Goal: Task Accomplishment & Management: Manage account settings

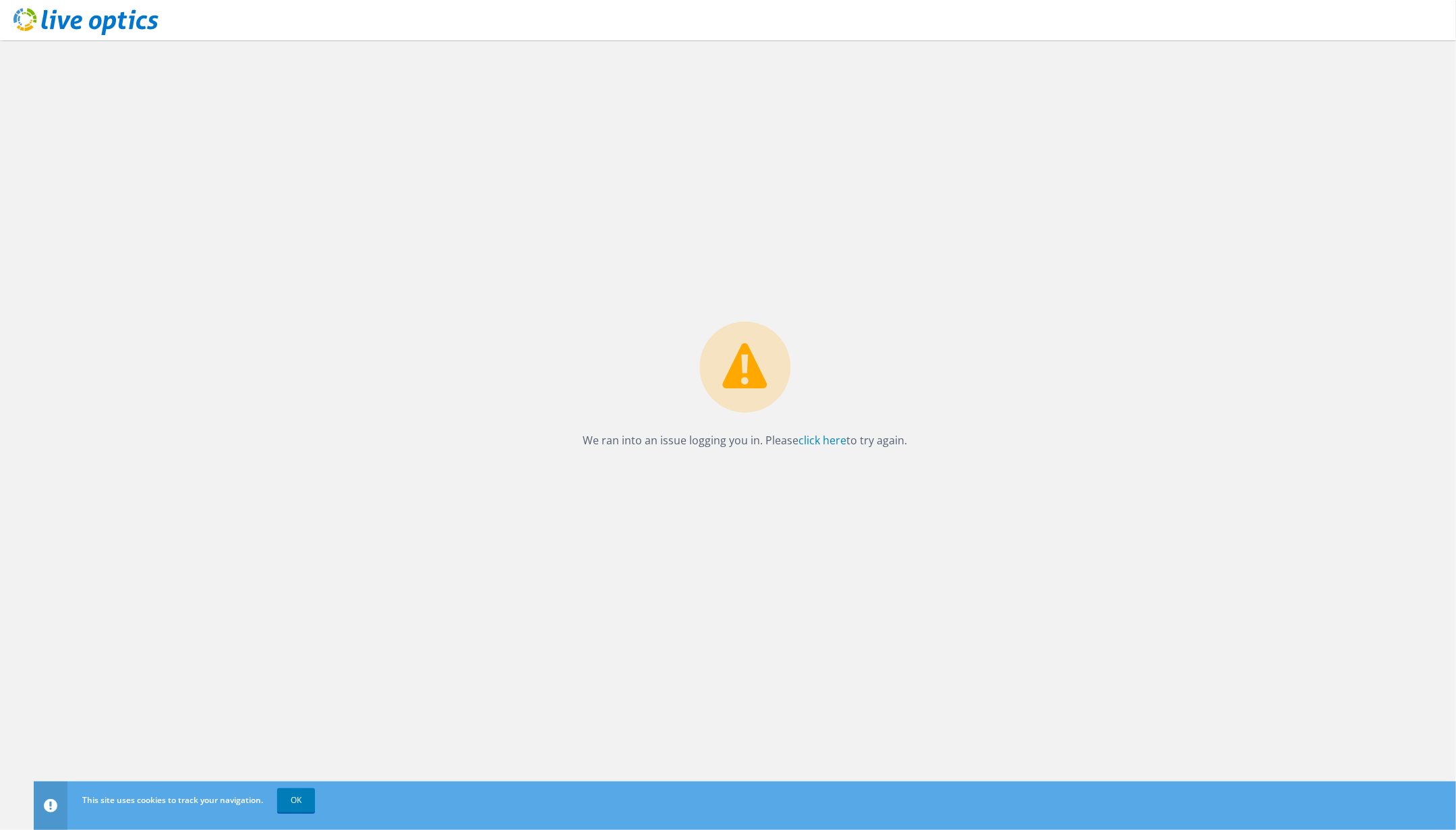
click at [811, 430] on p "We ran into an issue logging you in. Please click here to try again." at bounding box center [744, 440] width 324 height 19
click at [814, 435] on link "click here" at bounding box center [821, 439] width 47 height 15
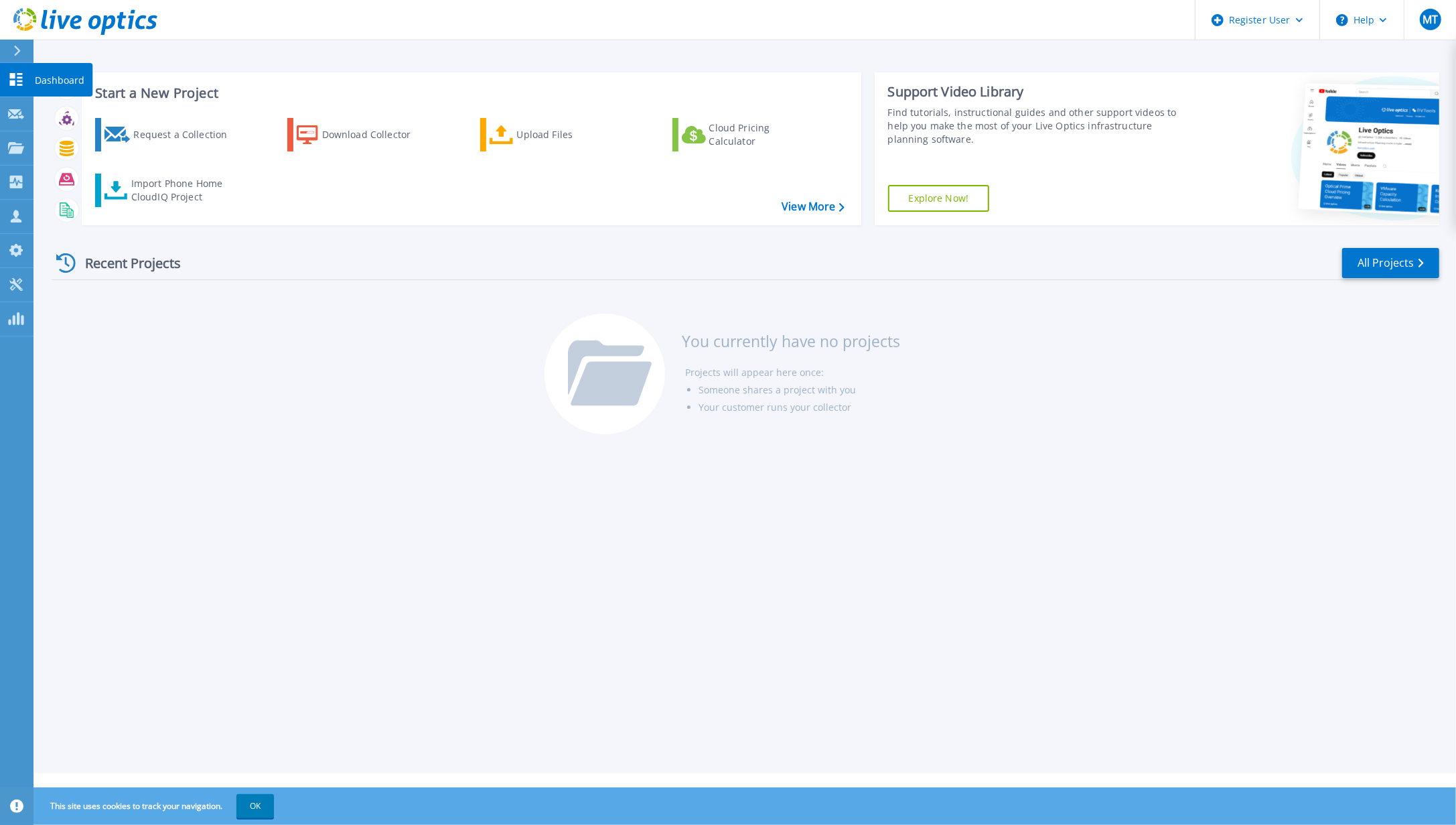
click at [16, 73] on icon at bounding box center [15, 79] width 16 height 12
click at [38, 147] on p "Projects" at bounding box center [52, 149] width 36 height 35
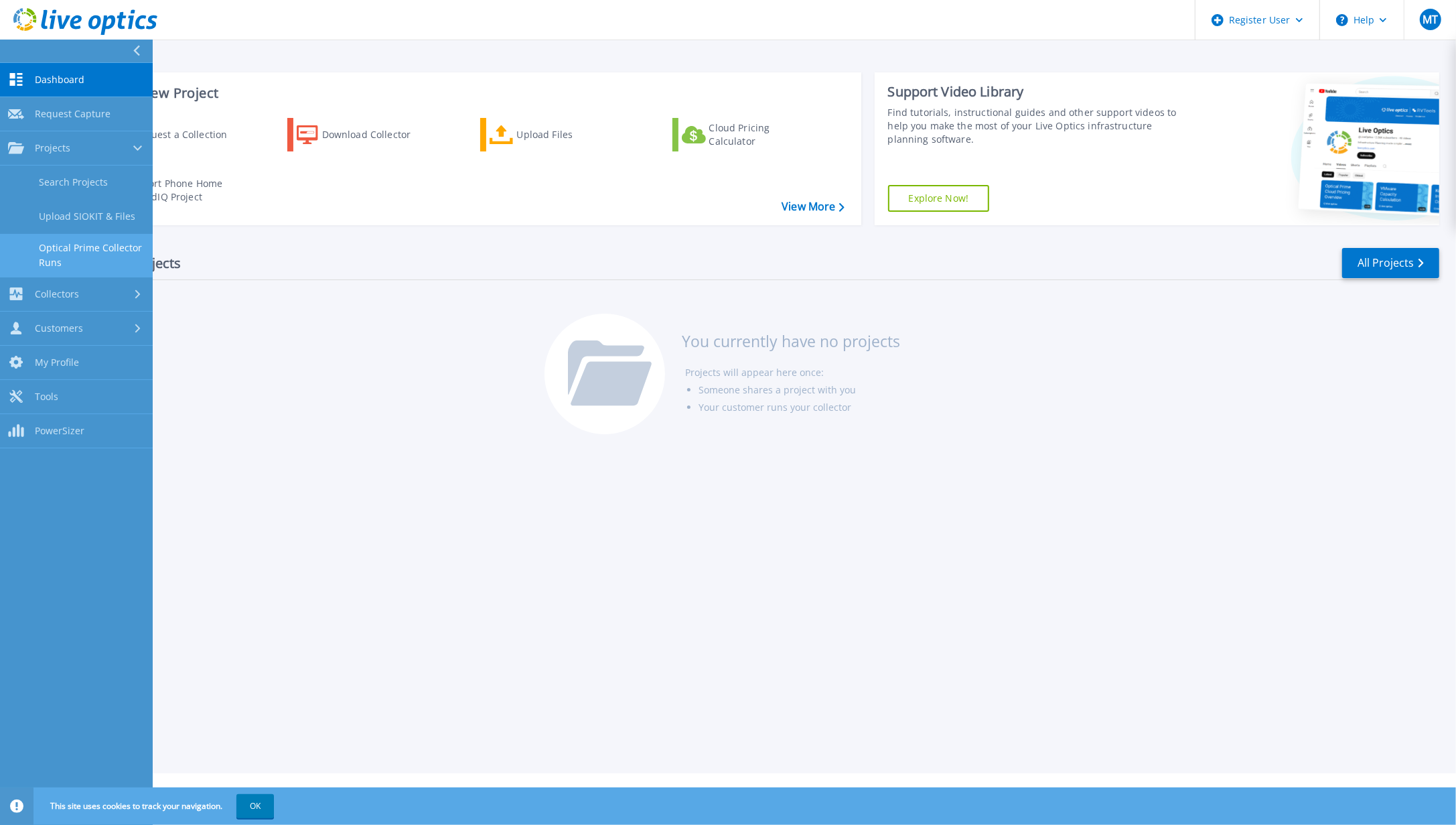
click at [123, 244] on link "Optical Prime Collector Runs" at bounding box center [76, 255] width 153 height 43
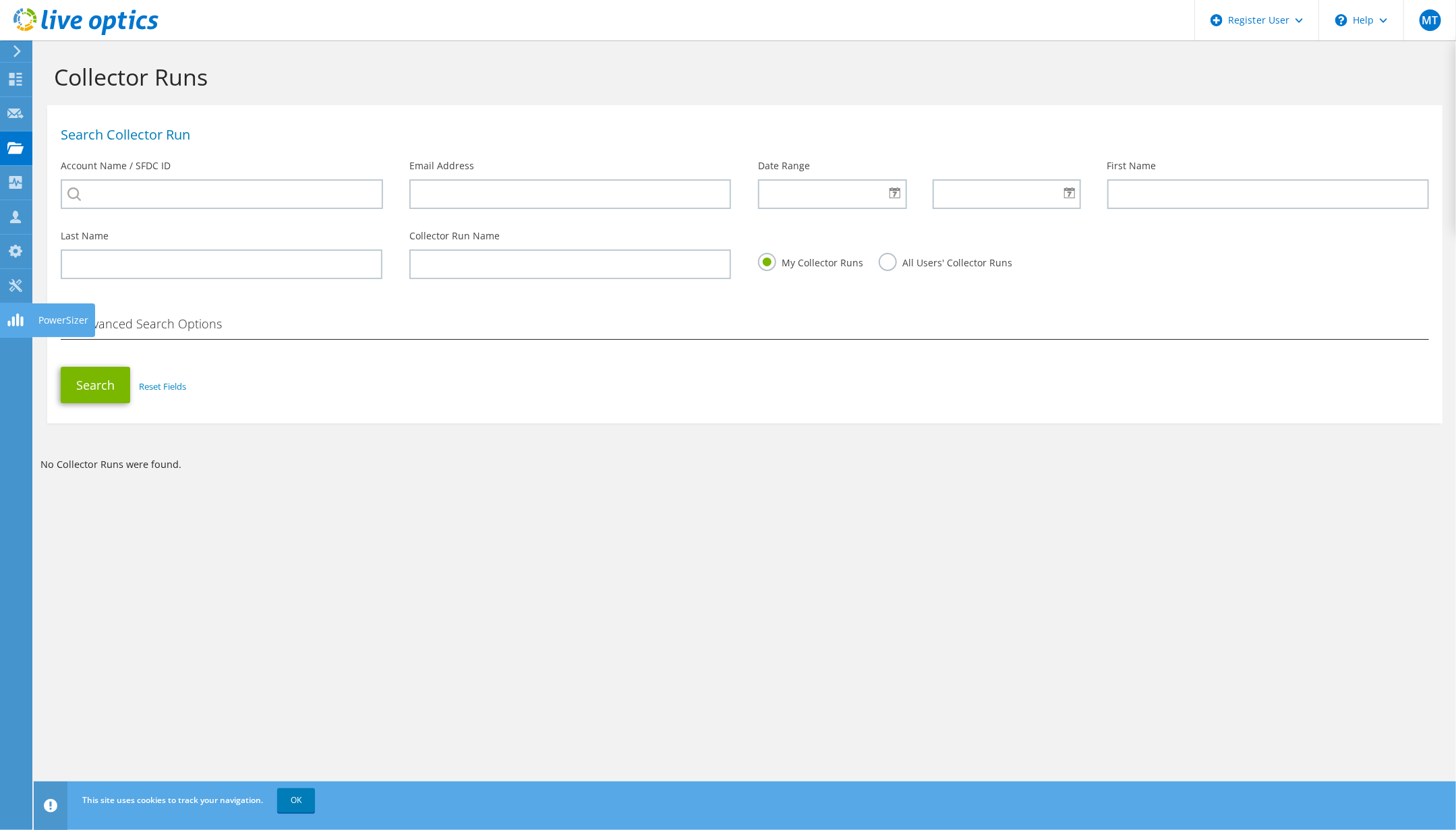
click at [19, 315] on icon at bounding box center [15, 319] width 16 height 13
click at [14, 249] on use at bounding box center [15, 251] width 14 height 13
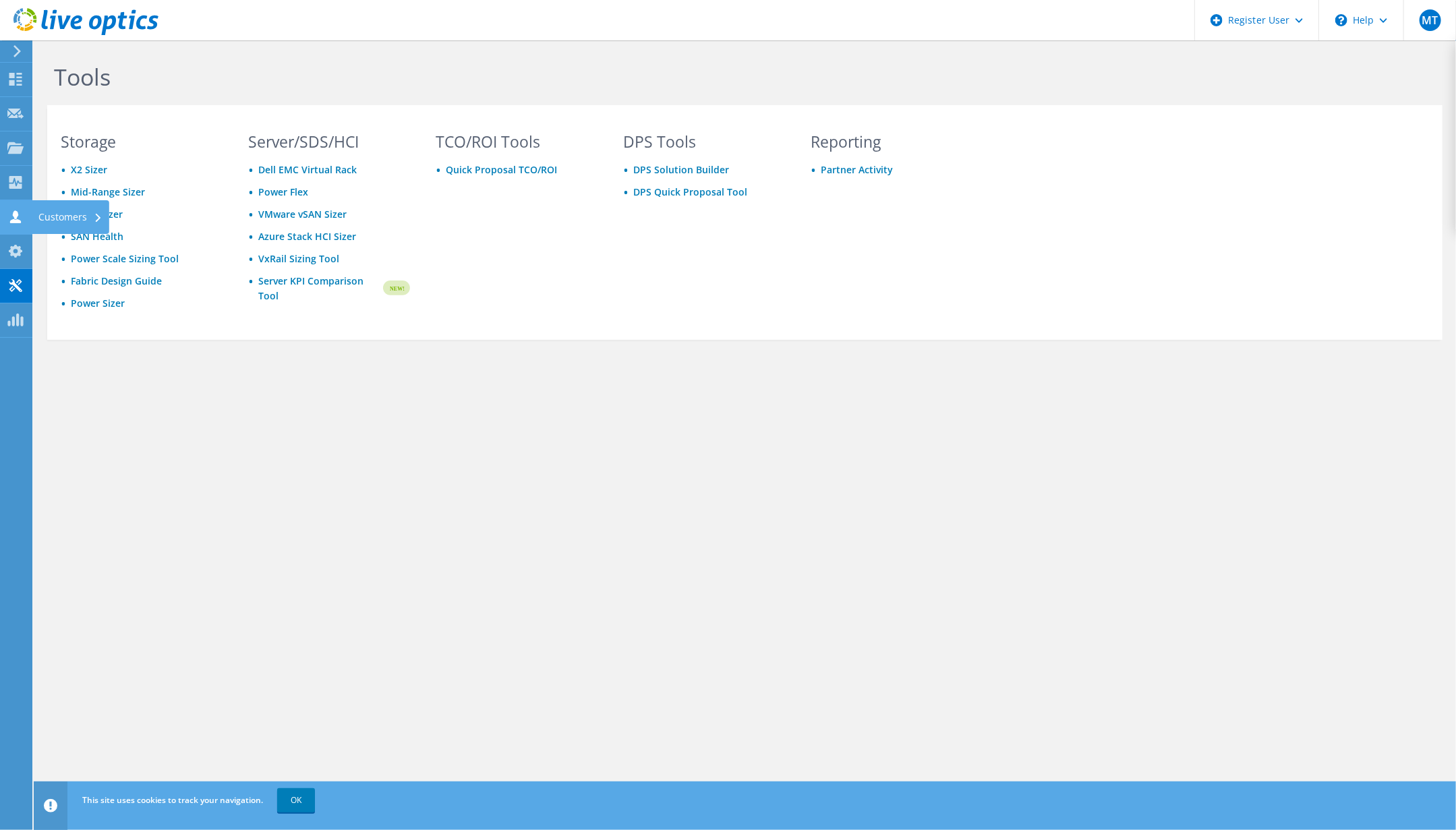
click at [16, 213] on use at bounding box center [15, 216] width 11 height 13
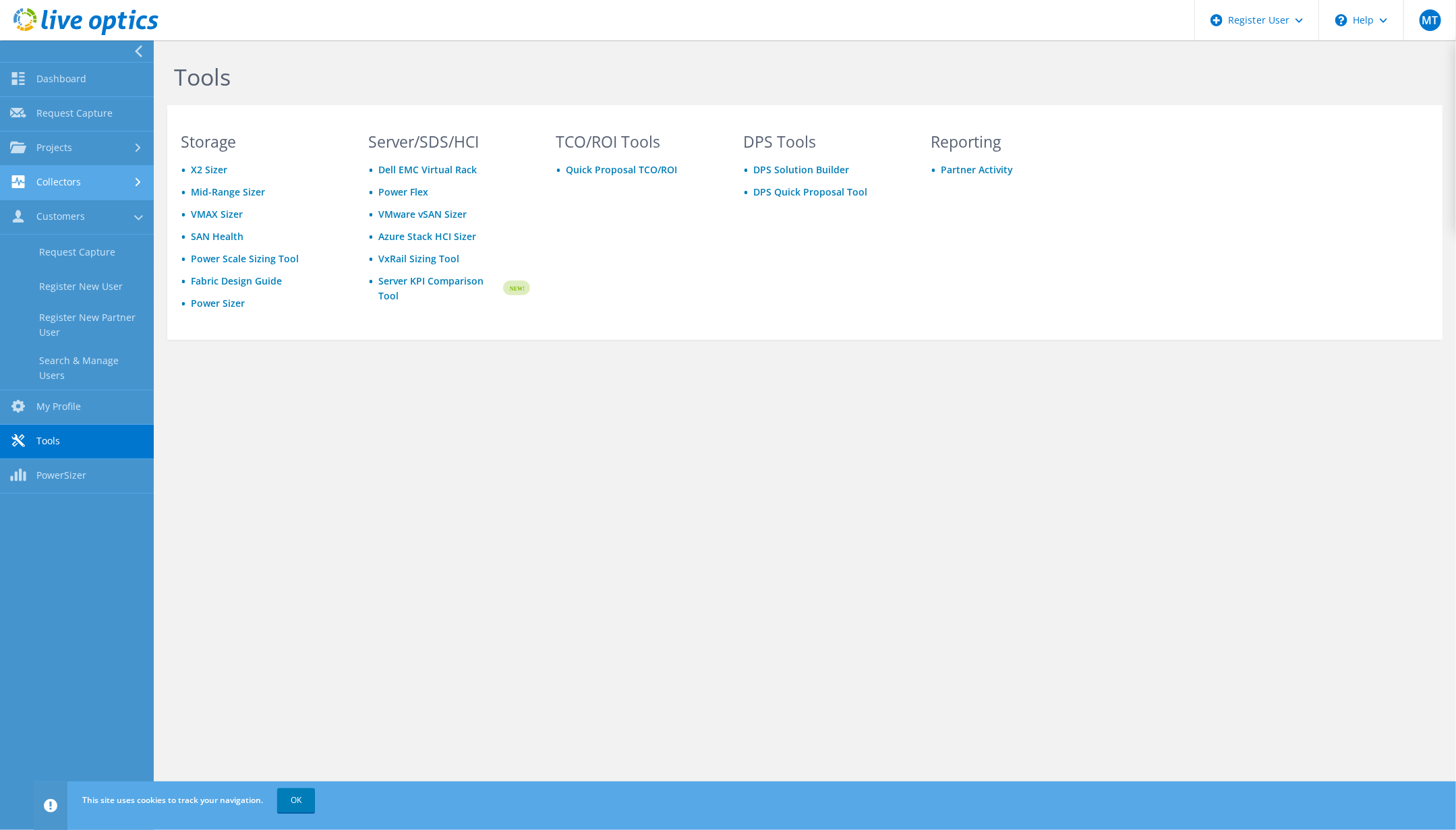
click at [88, 181] on link "Collectors" at bounding box center [76, 183] width 154 height 35
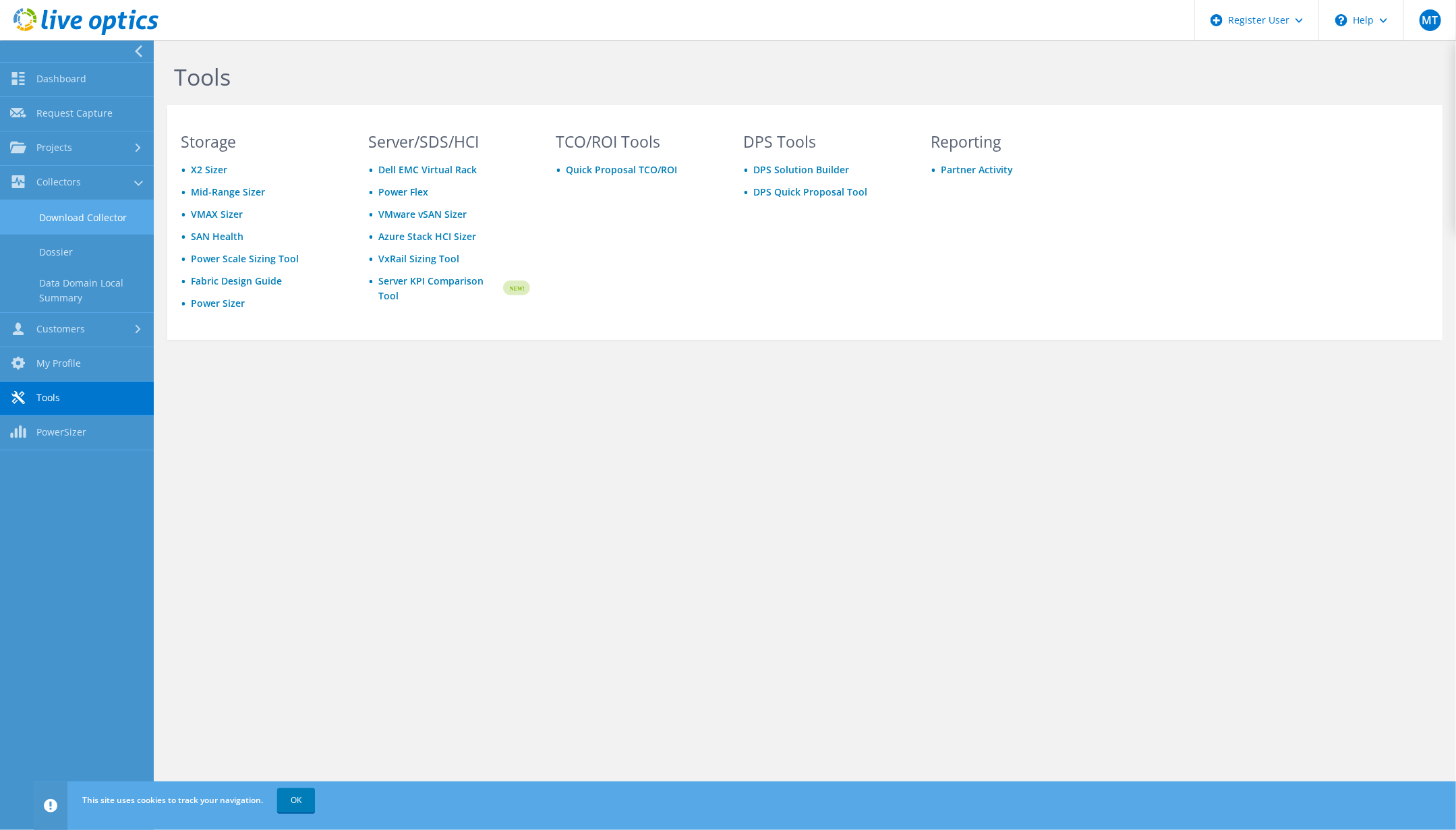
click at [85, 205] on link "Download Collector" at bounding box center [76, 218] width 154 height 35
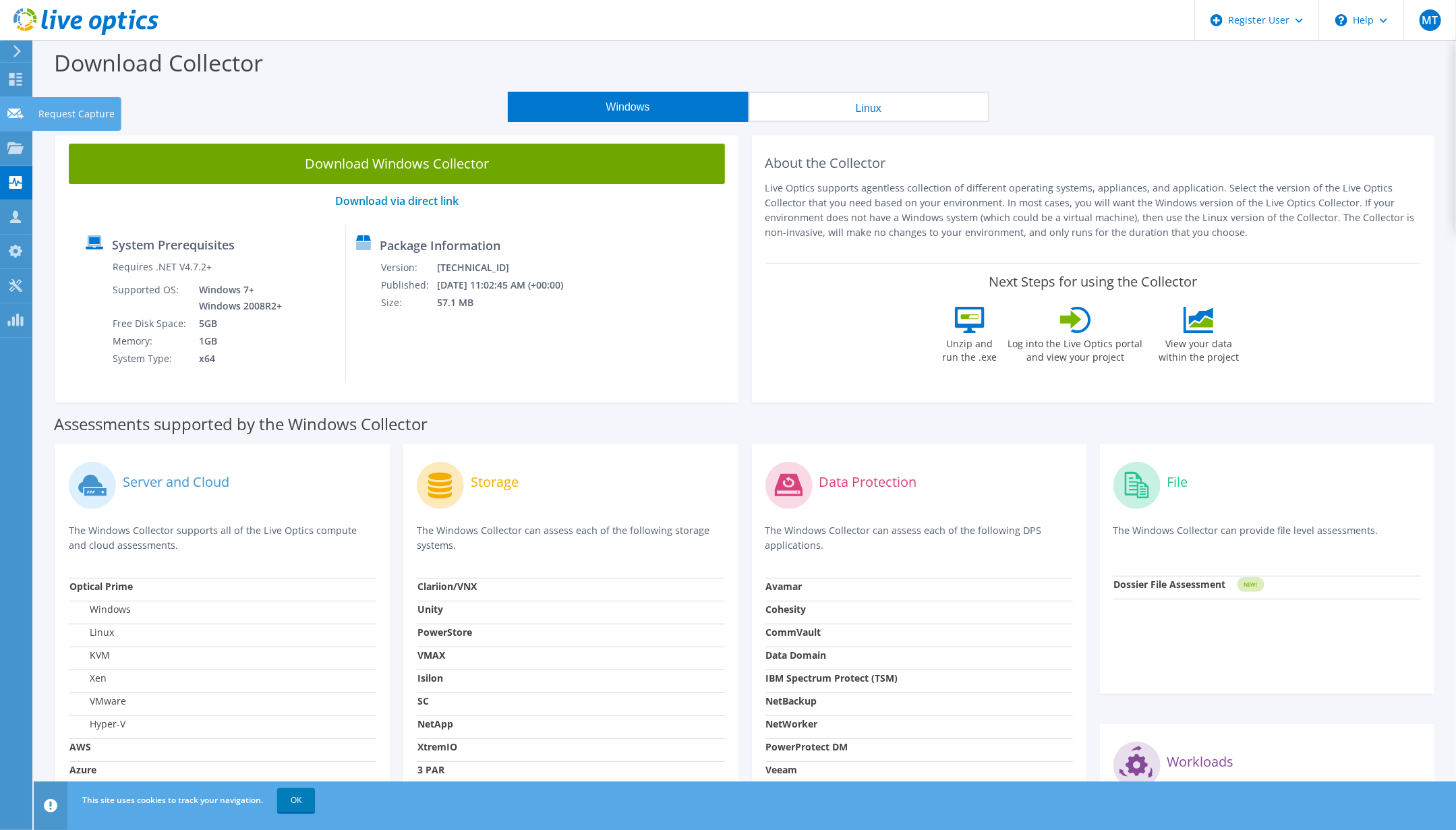
click at [61, 112] on div "Request Capture" at bounding box center [76, 113] width 90 height 34
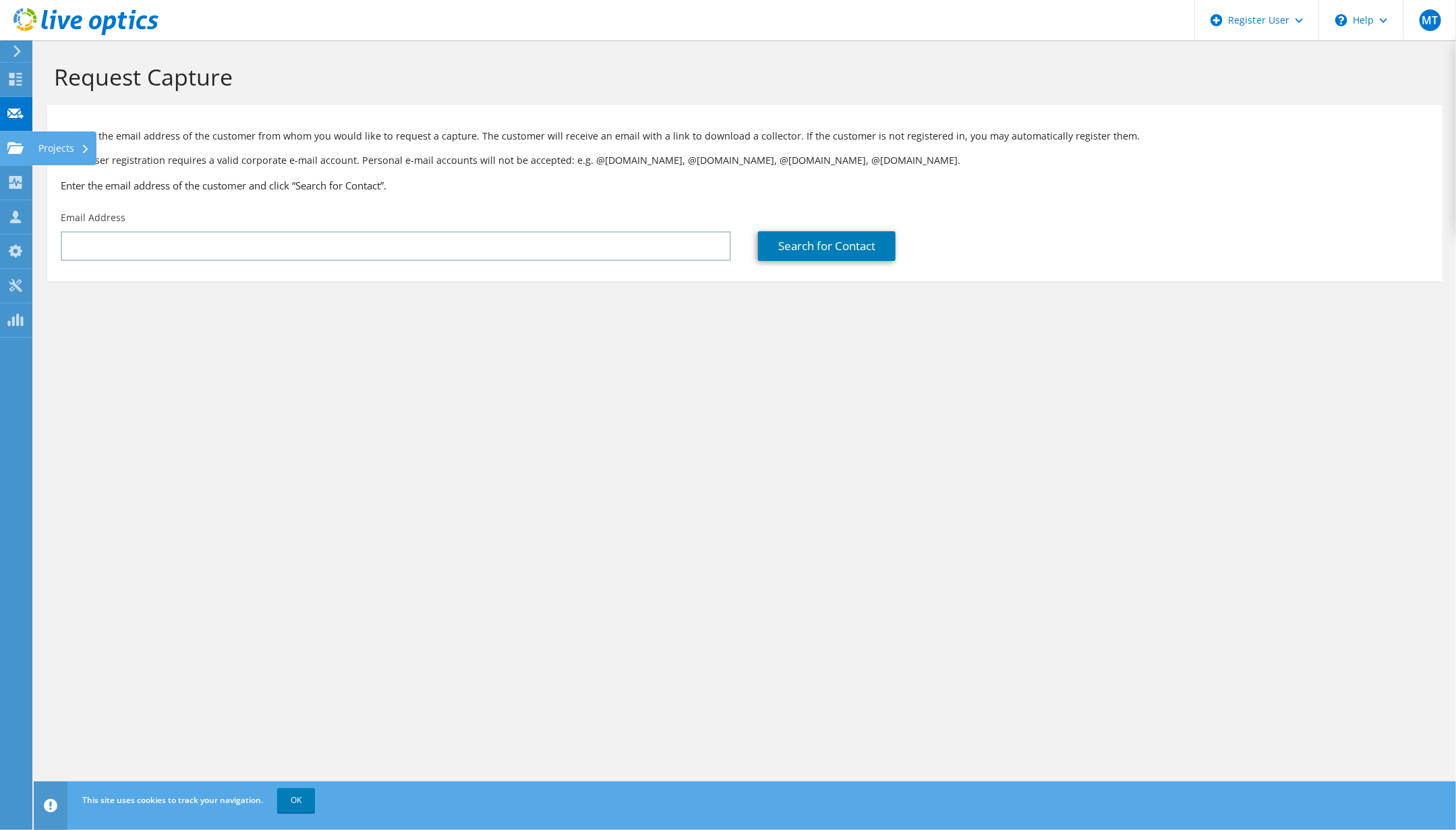
click at [47, 146] on div "Projects" at bounding box center [64, 148] width 65 height 34
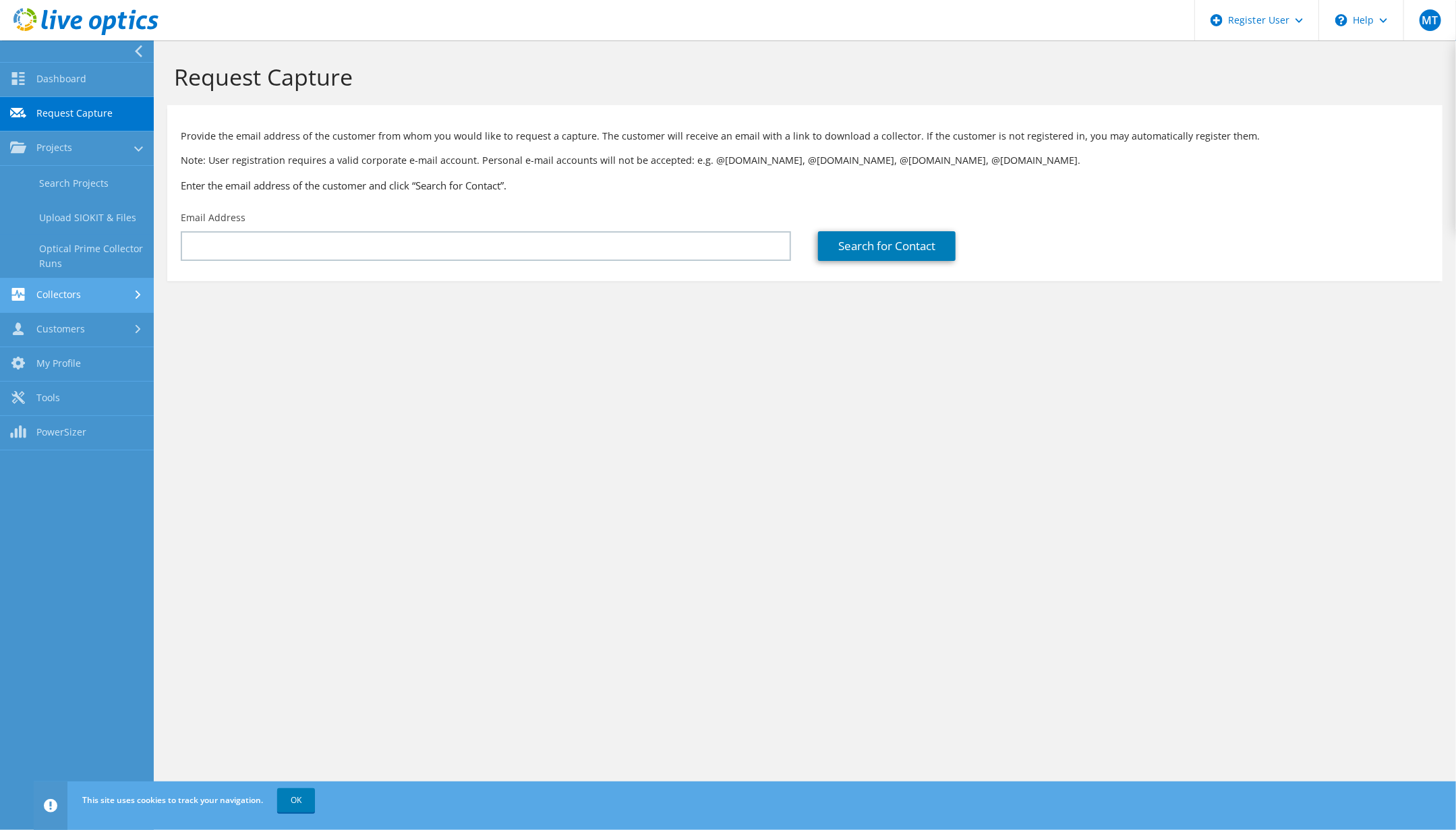
click at [109, 302] on link "Collectors" at bounding box center [76, 296] width 154 height 35
click at [102, 272] on link "Data Domain Local Summary" at bounding box center [76, 290] width 154 height 44
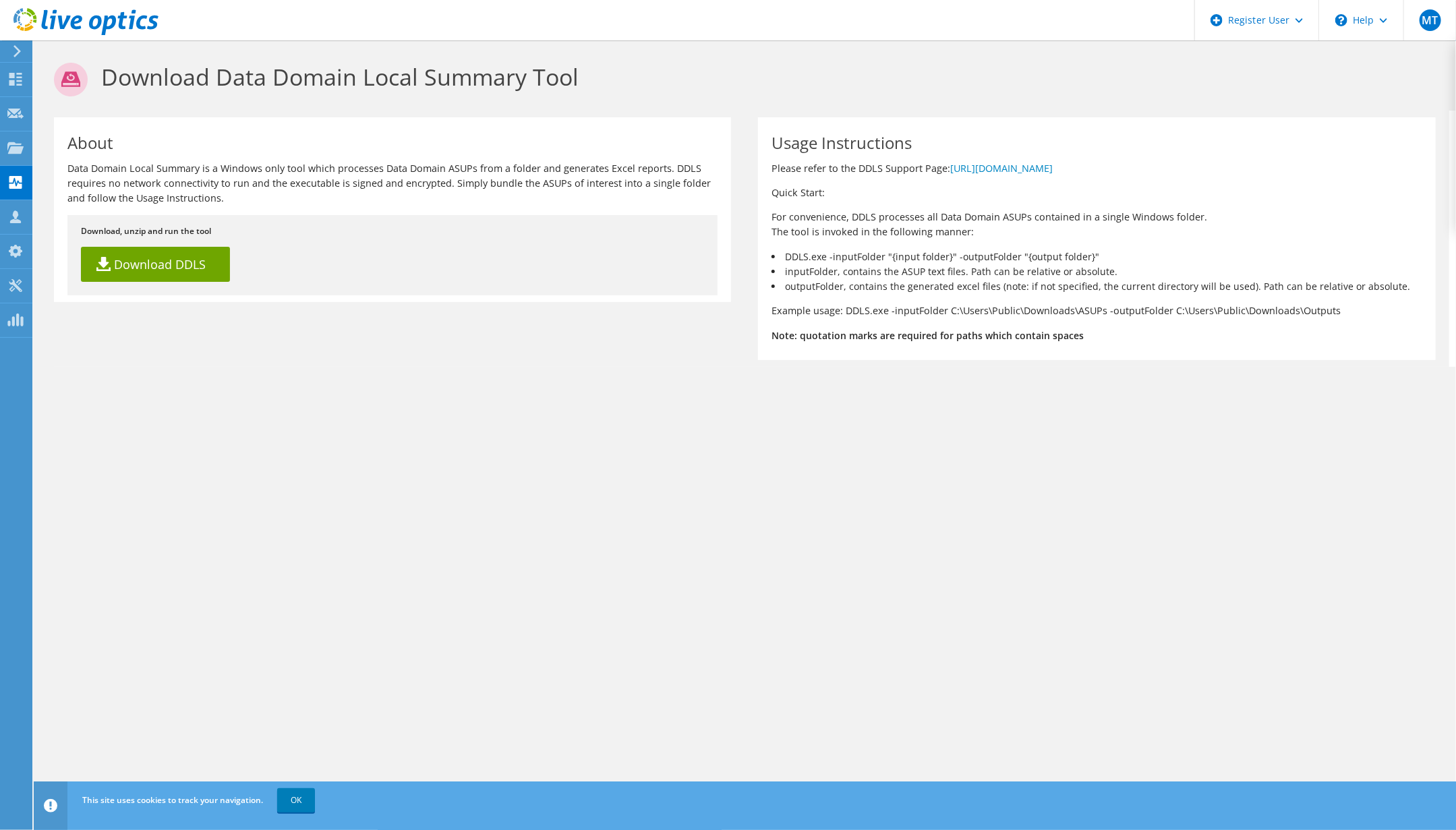
click at [14, 49] on icon at bounding box center [17, 51] width 10 height 13
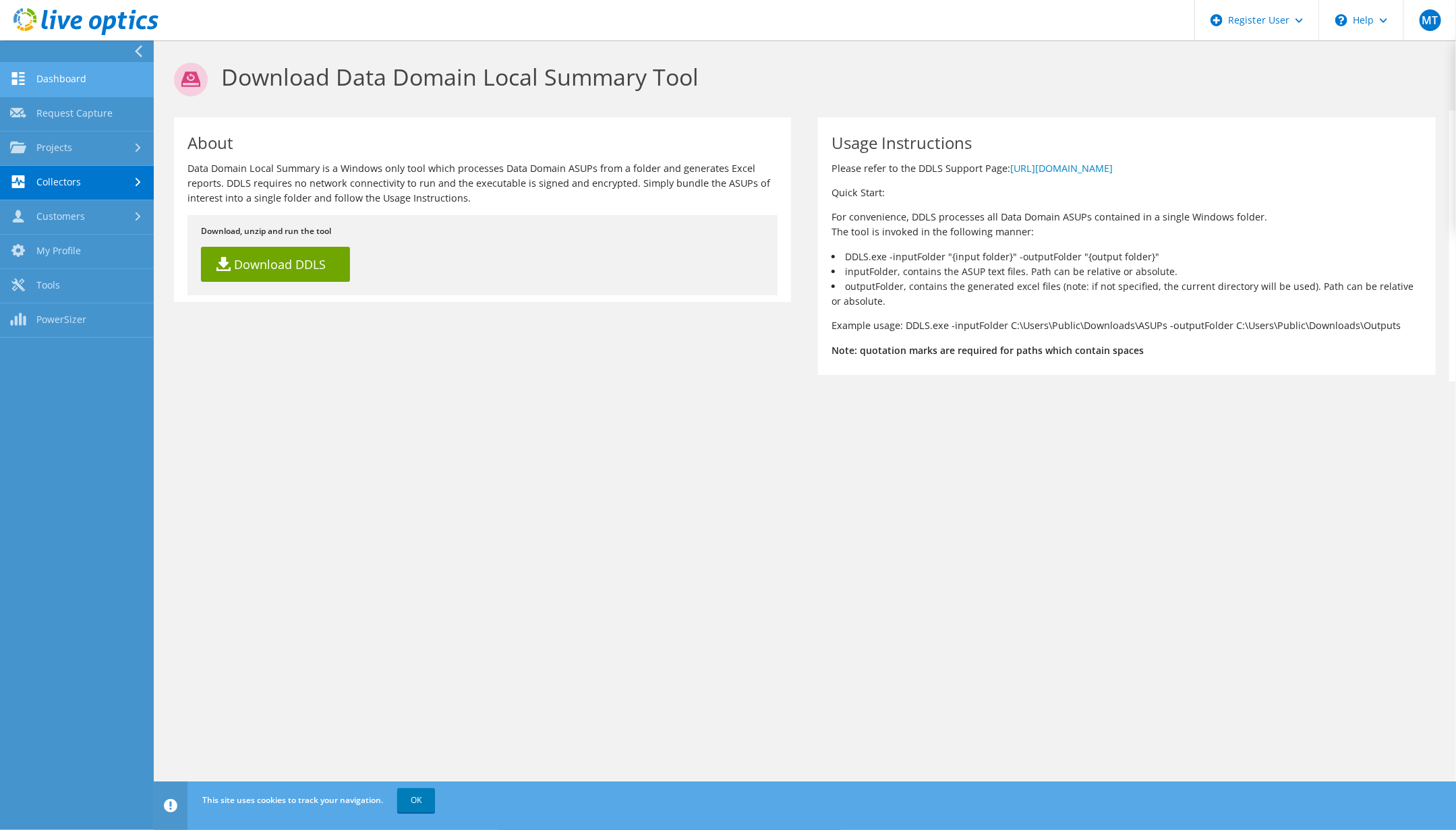
click at [83, 81] on link "Dashboard" at bounding box center [76, 80] width 154 height 35
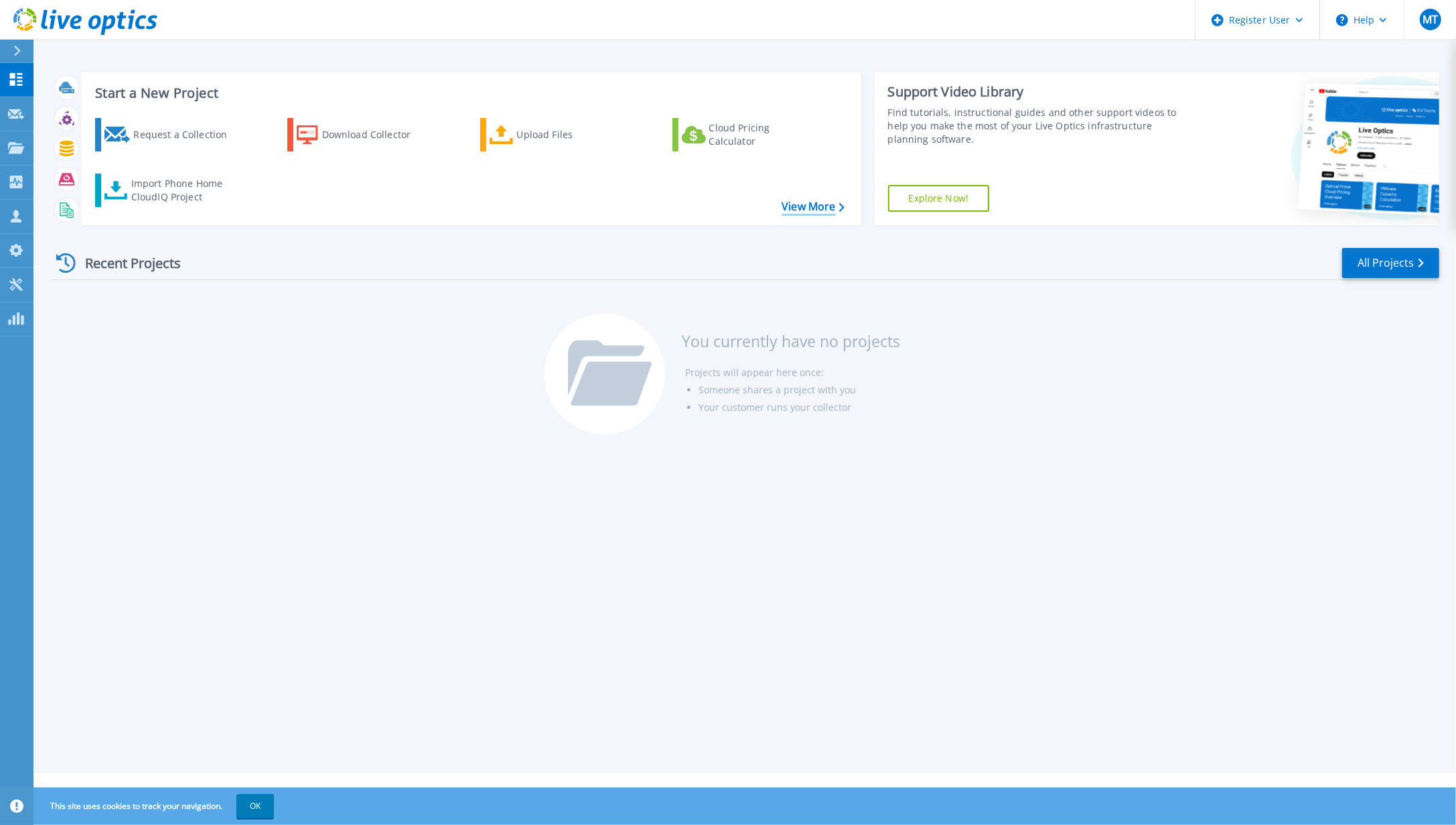
click at [814, 205] on link "View More" at bounding box center [812, 206] width 62 height 12
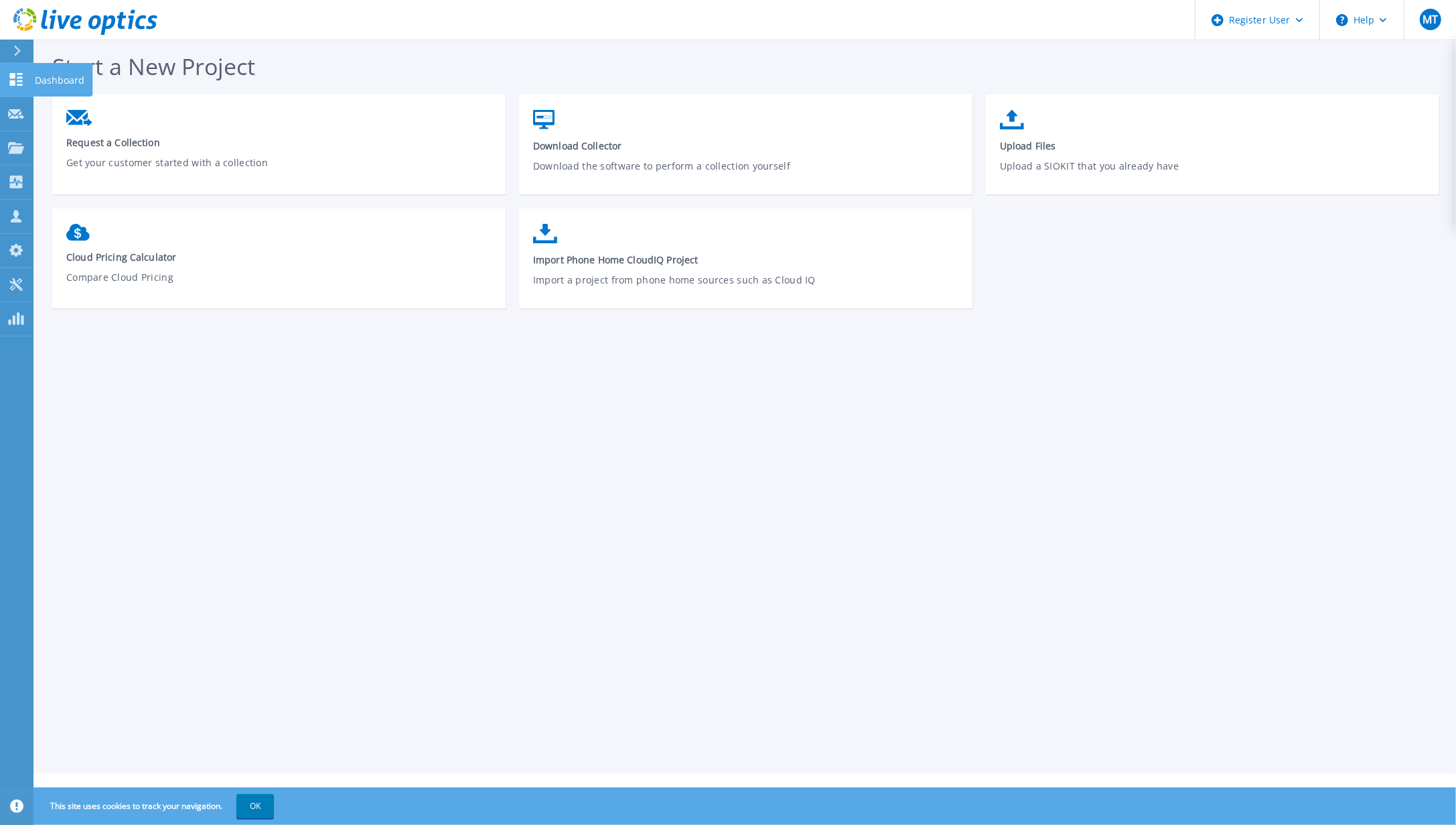
click at [15, 77] on icon at bounding box center [15, 79] width 16 height 12
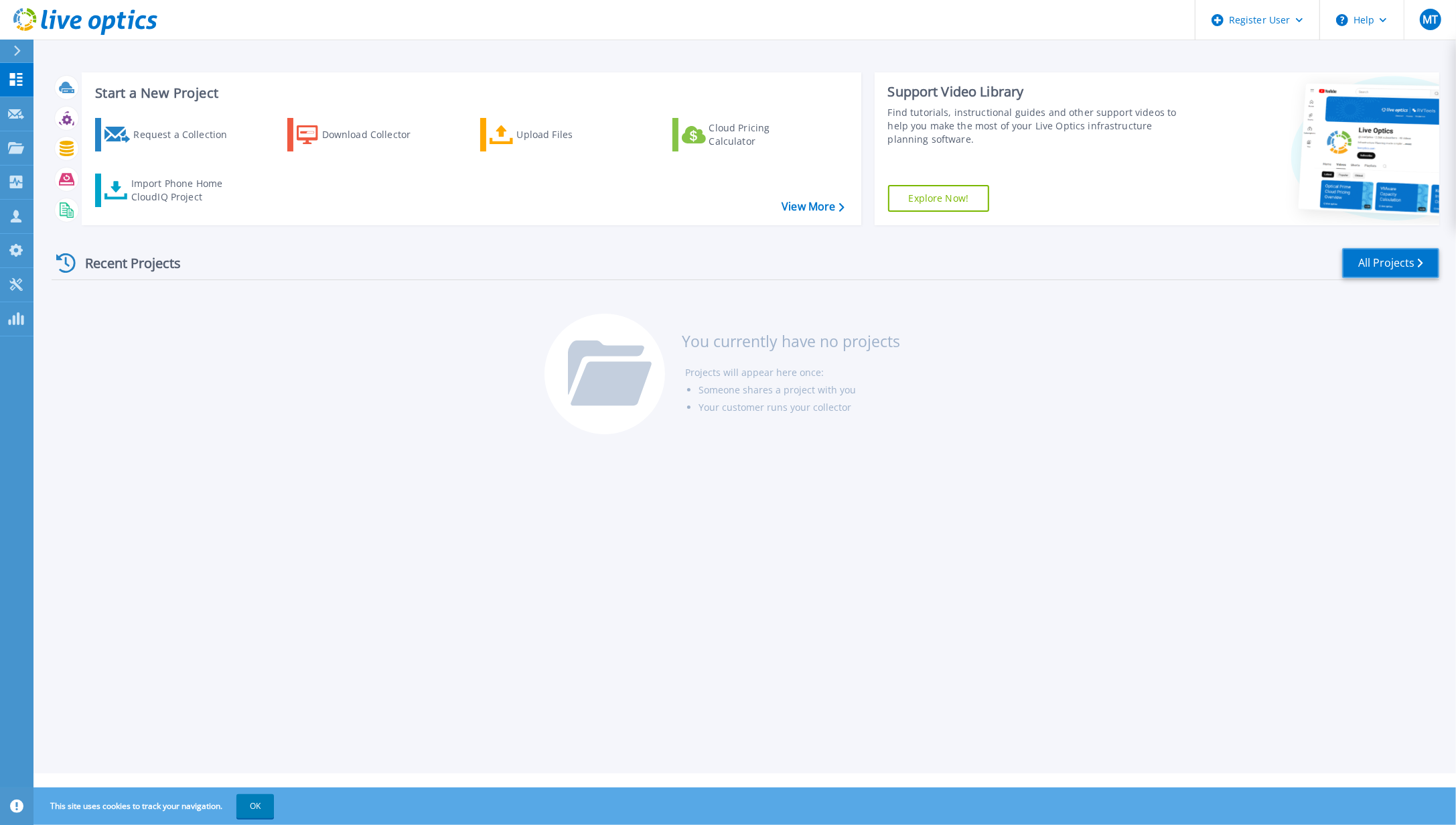
click at [1360, 260] on link "All Projects" at bounding box center [1391, 262] width 97 height 30
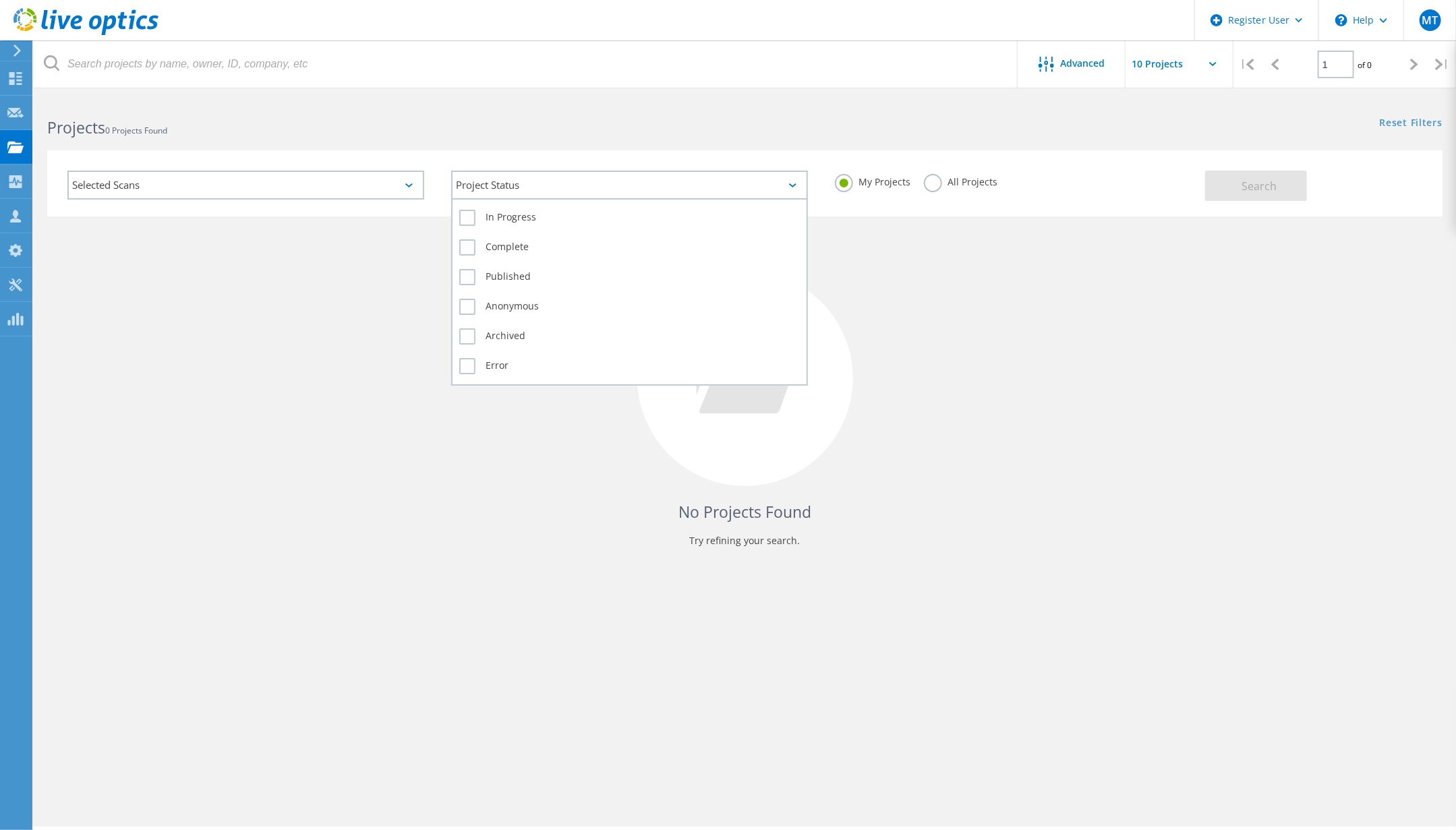
click at [782, 180] on div "Project Status" at bounding box center [629, 185] width 357 height 29
click at [785, 179] on div "Project Status" at bounding box center [629, 185] width 357 height 29
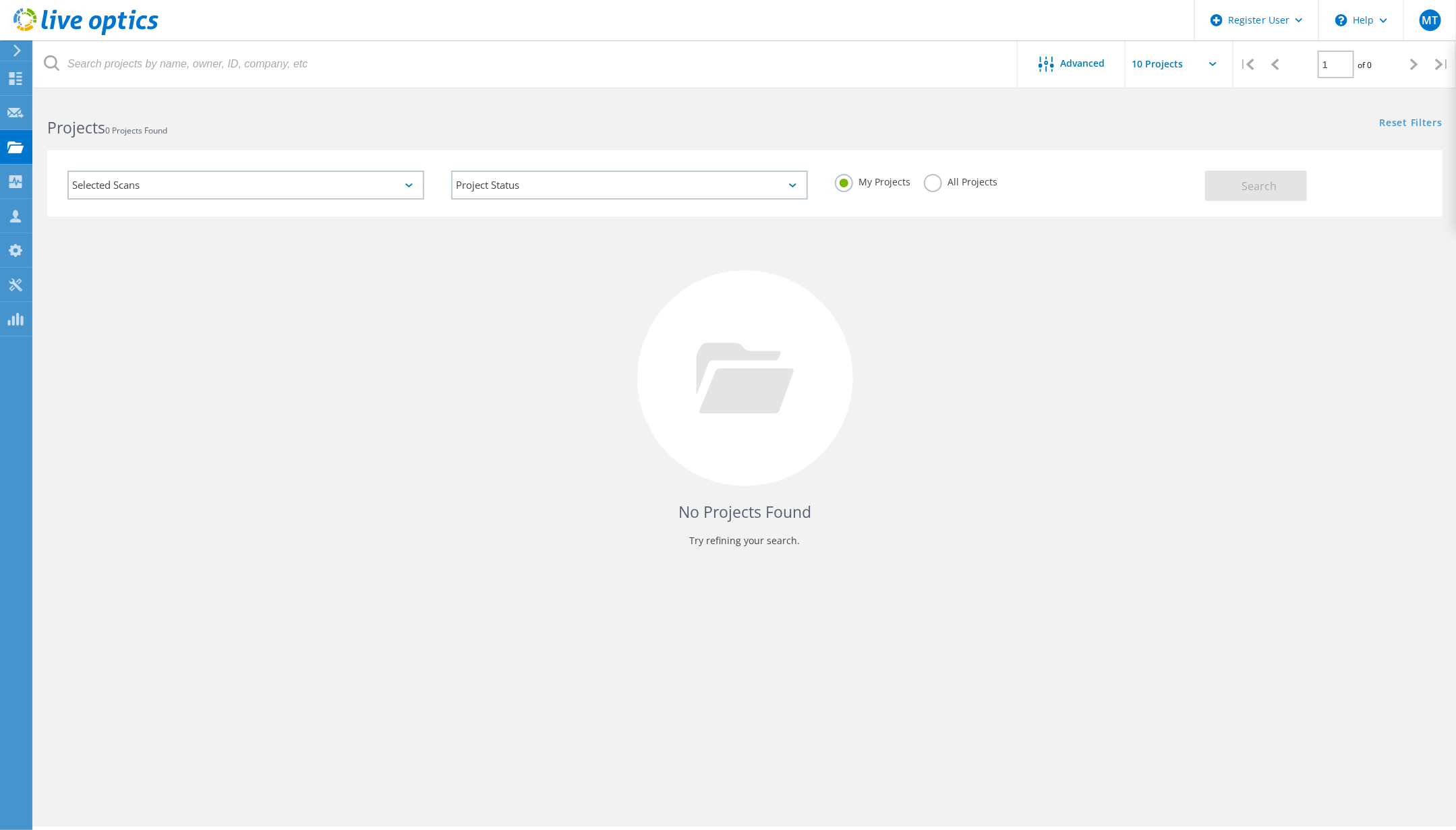
click at [947, 178] on label "All Projects" at bounding box center [961, 180] width 74 height 13
click at [0, 0] on input "All Projects" at bounding box center [0, 0] width 0 height 0
click at [1275, 184] on span "Search" at bounding box center [1259, 186] width 35 height 15
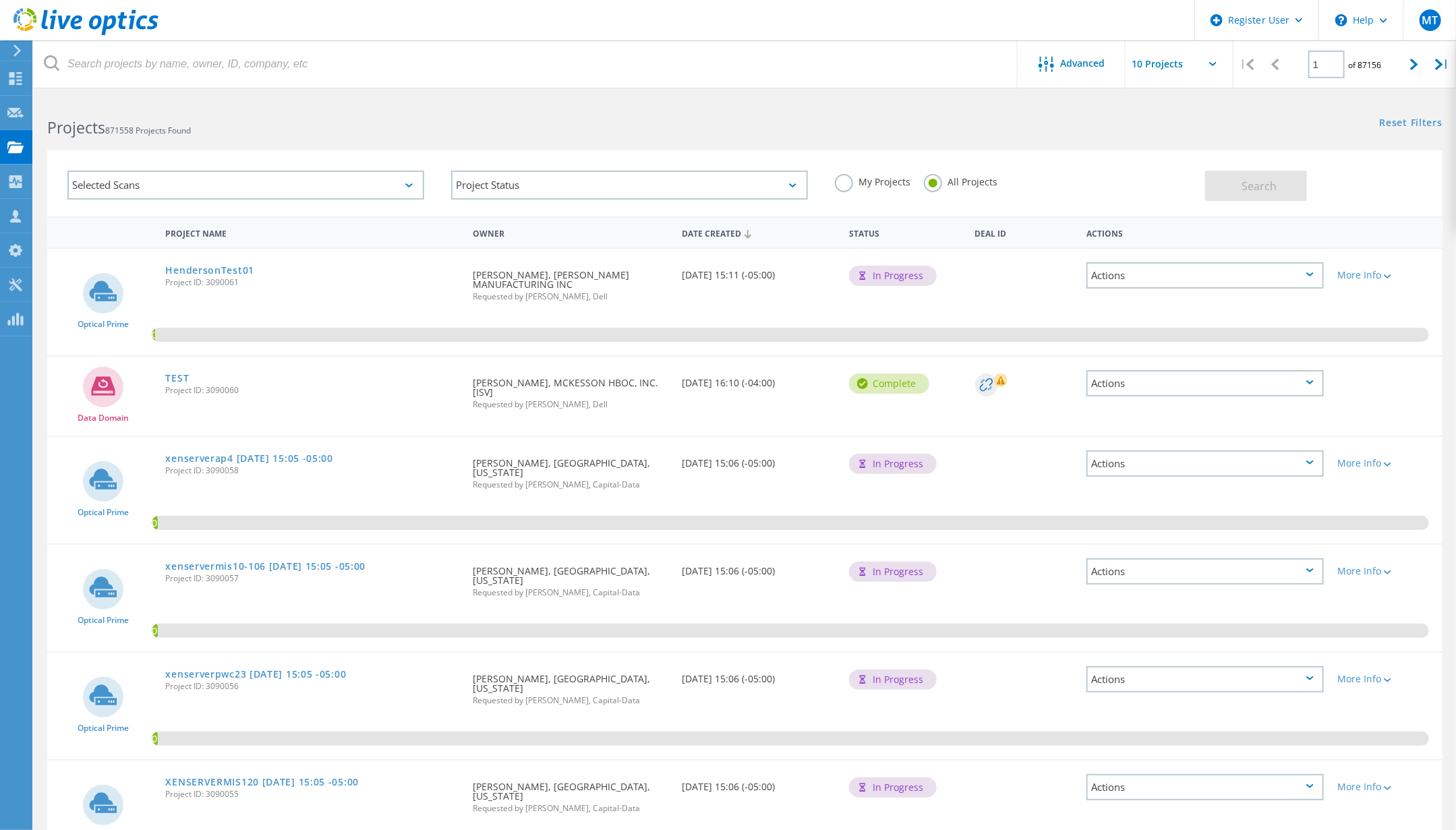
click at [1213, 62] on icon at bounding box center [1213, 64] width 8 height 4
click at [1201, 66] on input "text" at bounding box center [1192, 64] width 134 height 47
click at [1172, 162] on div "Show 40 Projects" at bounding box center [1193, 165] width 134 height 22
type input "Show 40 Projects"
click at [1438, 16] on span "MT" at bounding box center [1429, 19] width 16 height 11
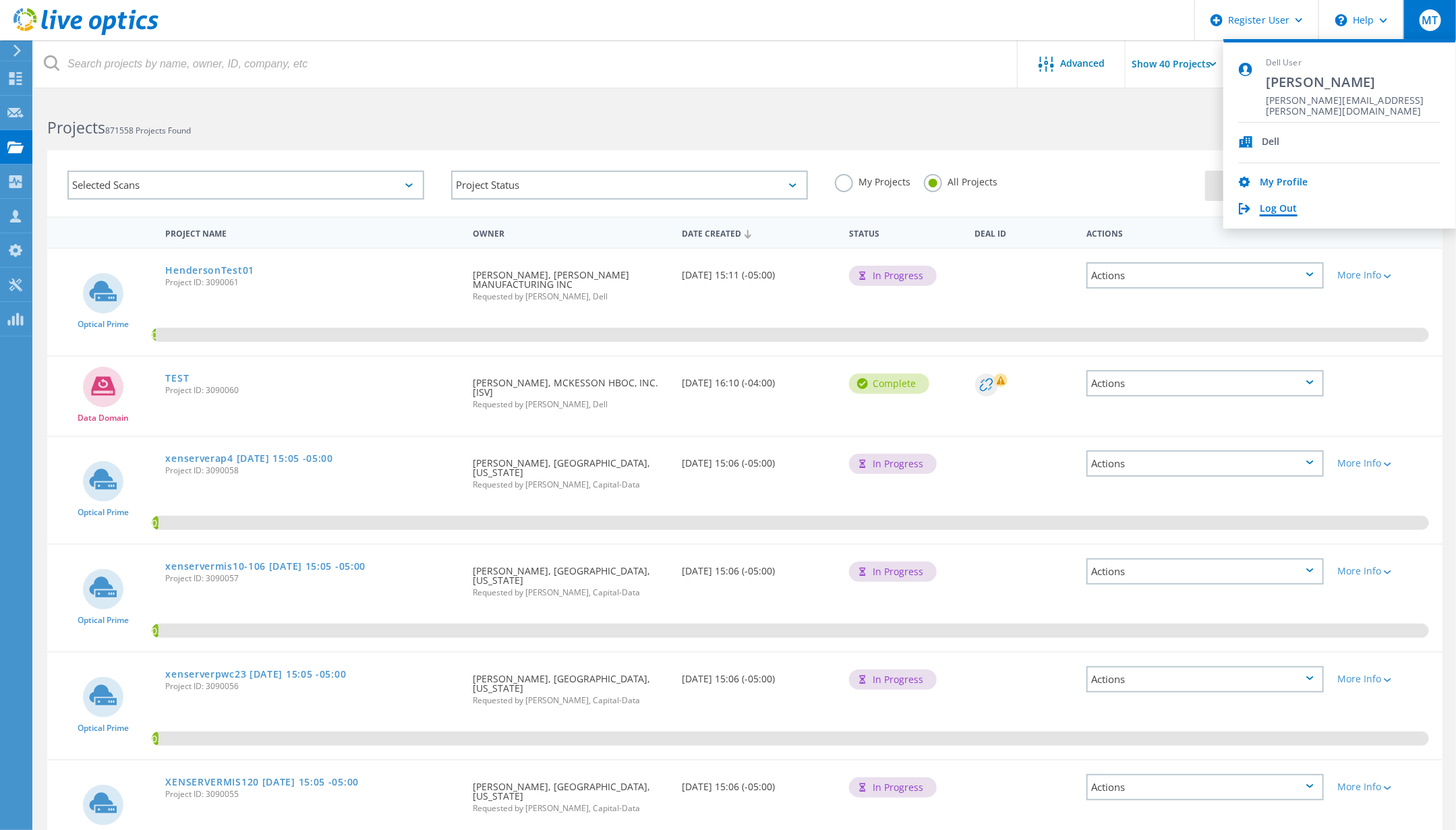
click at [1292, 205] on link "Log Out" at bounding box center [1278, 209] width 38 height 13
